Goal: Check status: Check status

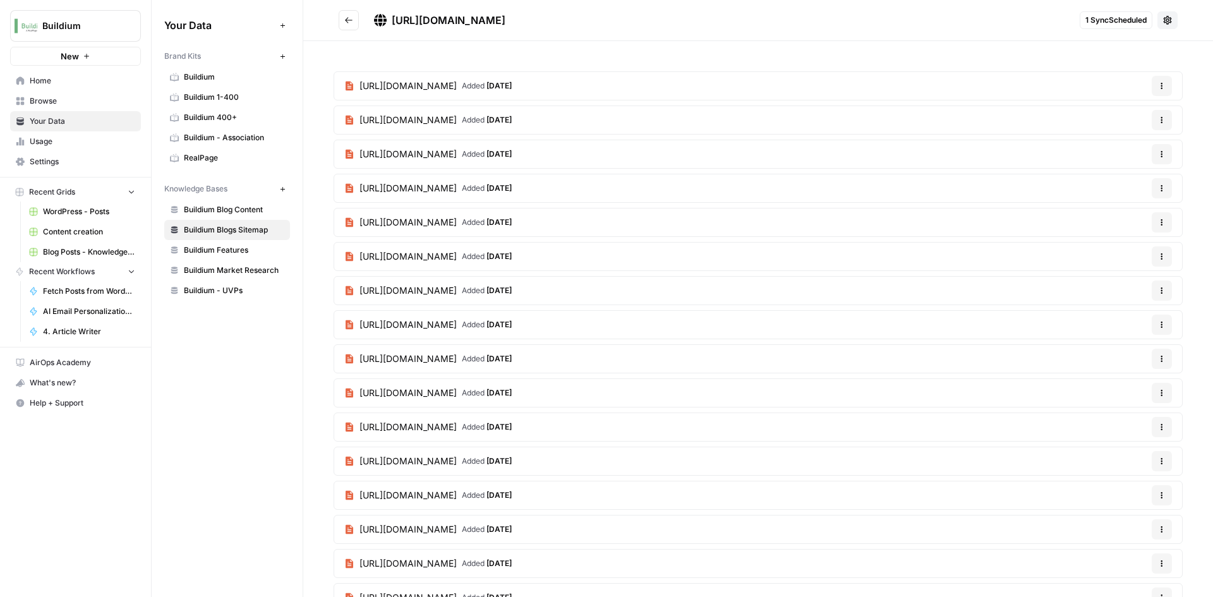
click at [346, 16] on icon "Go back" at bounding box center [348, 20] width 9 height 9
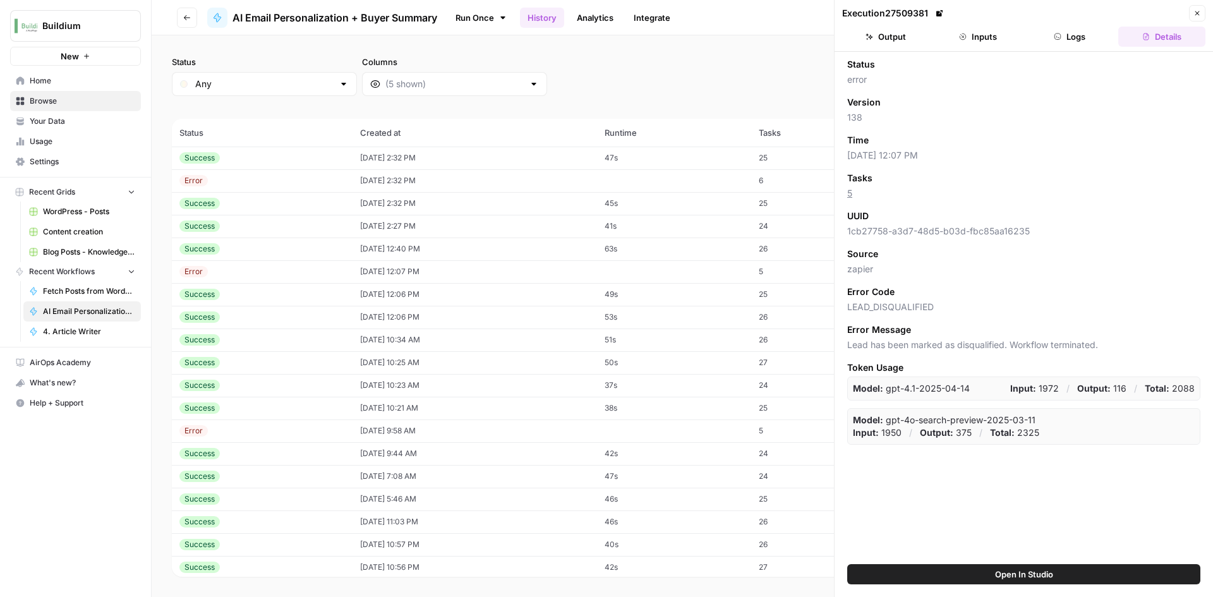
click at [413, 250] on td "[DATE] 12:40 PM" at bounding box center [475, 249] width 245 height 23
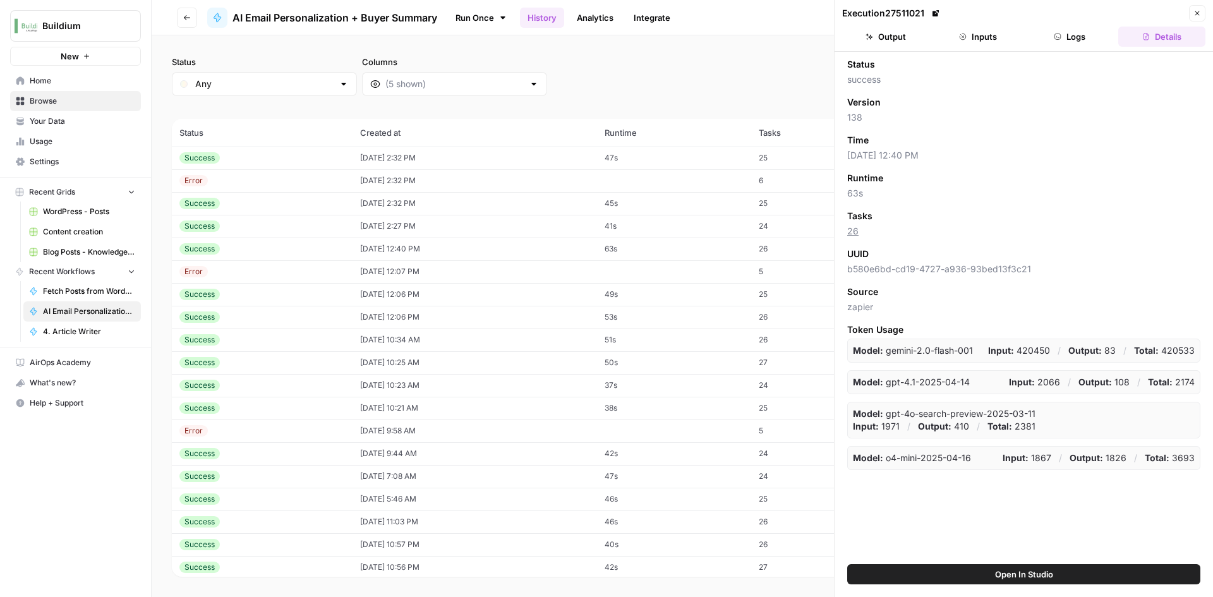
click at [966, 41] on button "Inputs" at bounding box center [978, 37] width 87 height 20
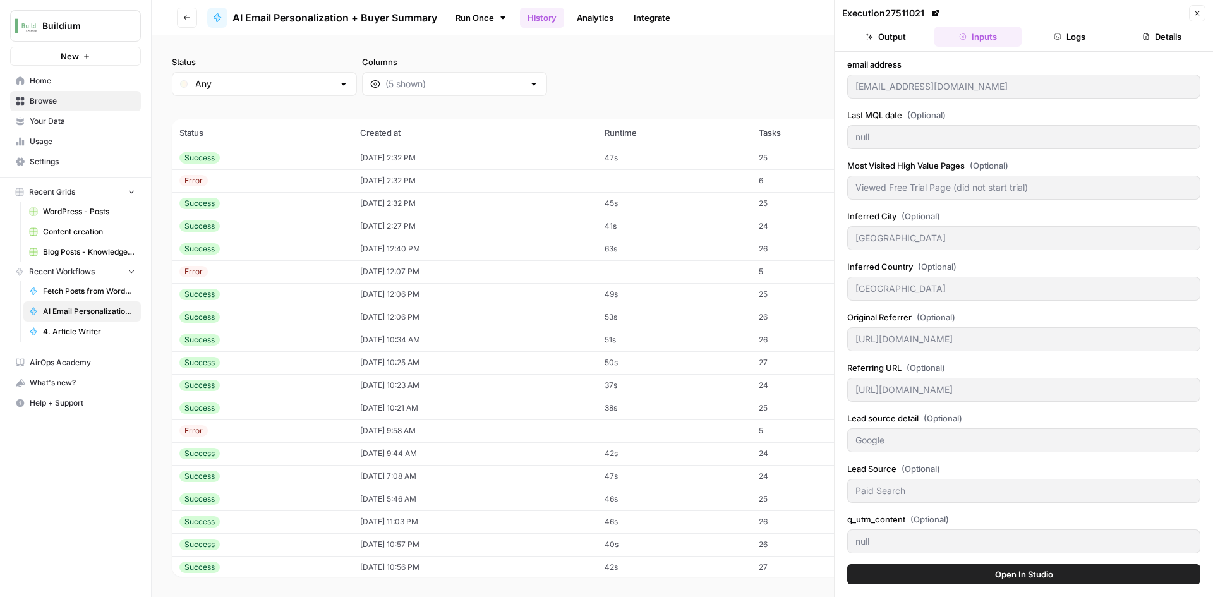
click at [898, 38] on button "Output" at bounding box center [885, 37] width 87 height 20
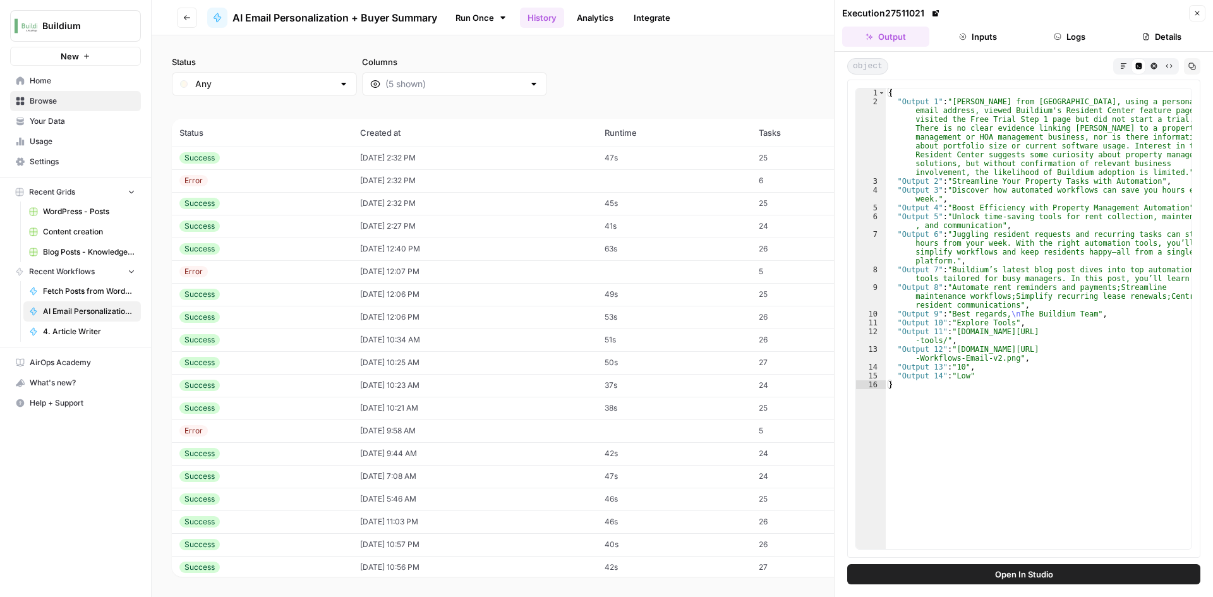
click at [221, 222] on div "Success" at bounding box center [262, 226] width 166 height 11
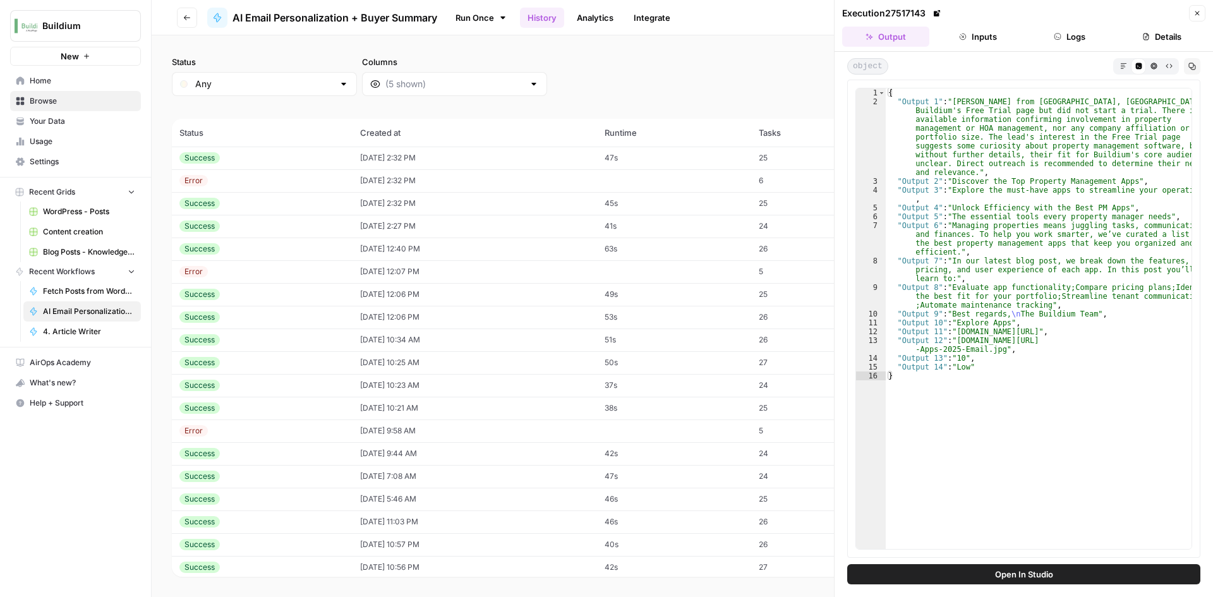
click at [231, 204] on div "Success" at bounding box center [262, 203] width 166 height 11
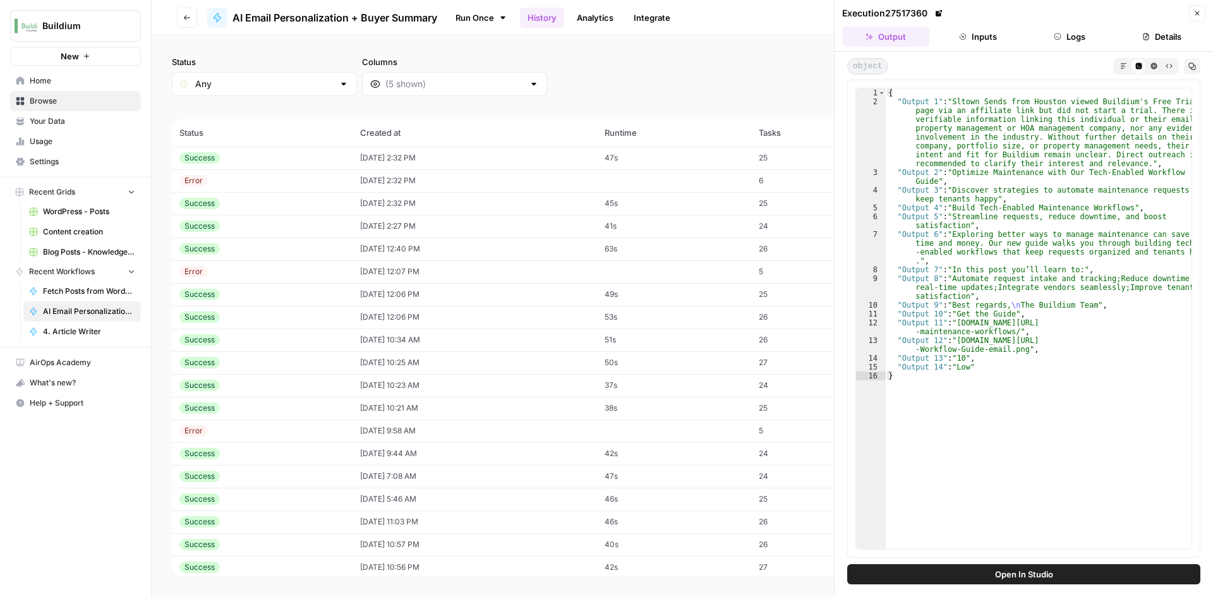
click at [248, 158] on div "Success" at bounding box center [262, 157] width 166 height 11
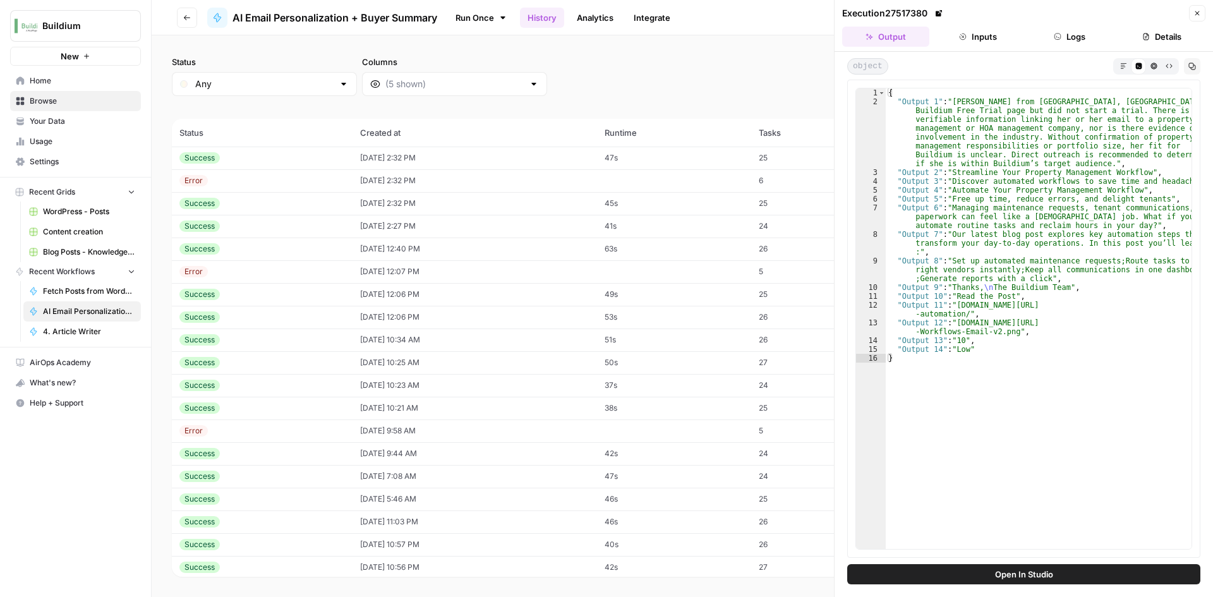
click at [250, 183] on div "Error" at bounding box center [262, 180] width 166 height 11
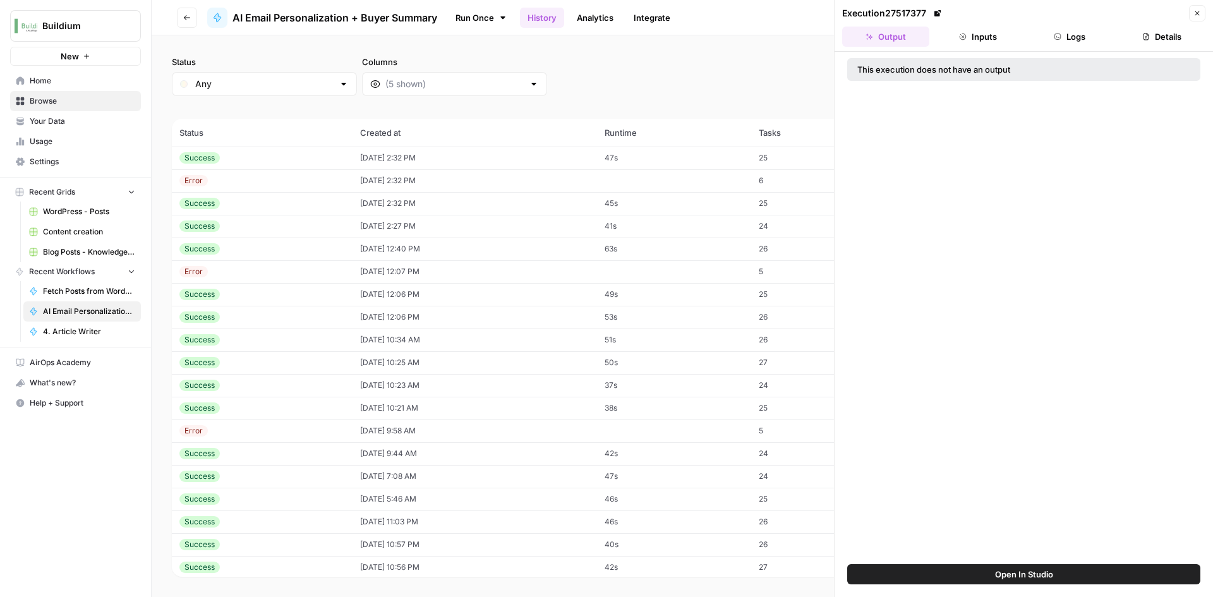
click at [954, 36] on button "Inputs" at bounding box center [978, 37] width 87 height 20
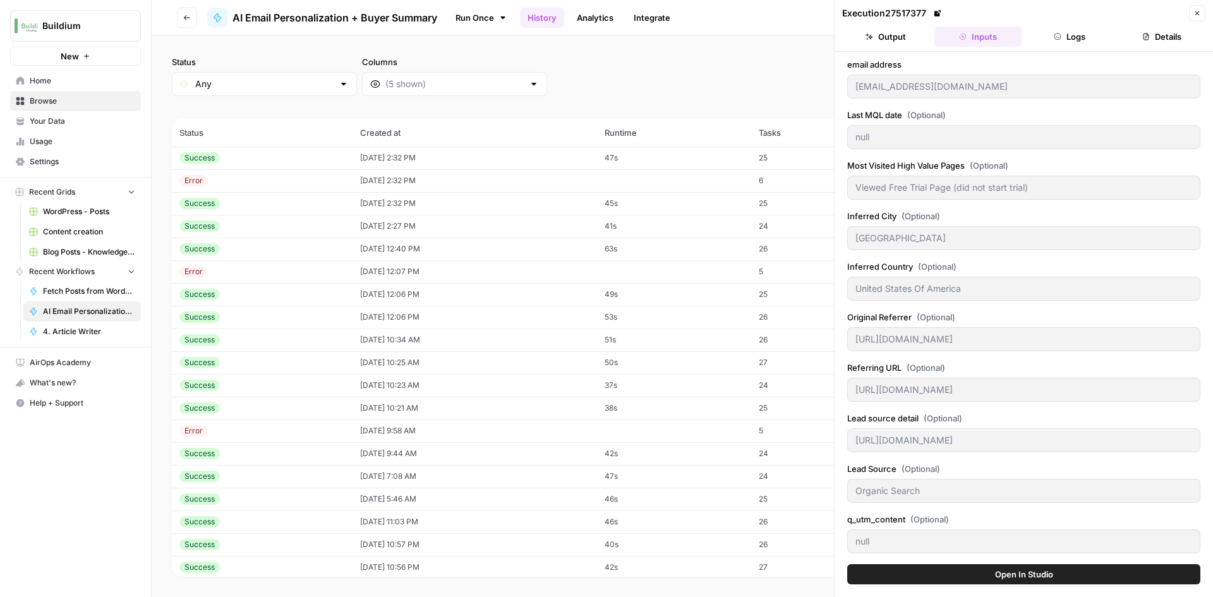
click at [1064, 35] on button "Logs" at bounding box center [1070, 37] width 87 height 20
